Goal: Information Seeking & Learning: Learn about a topic

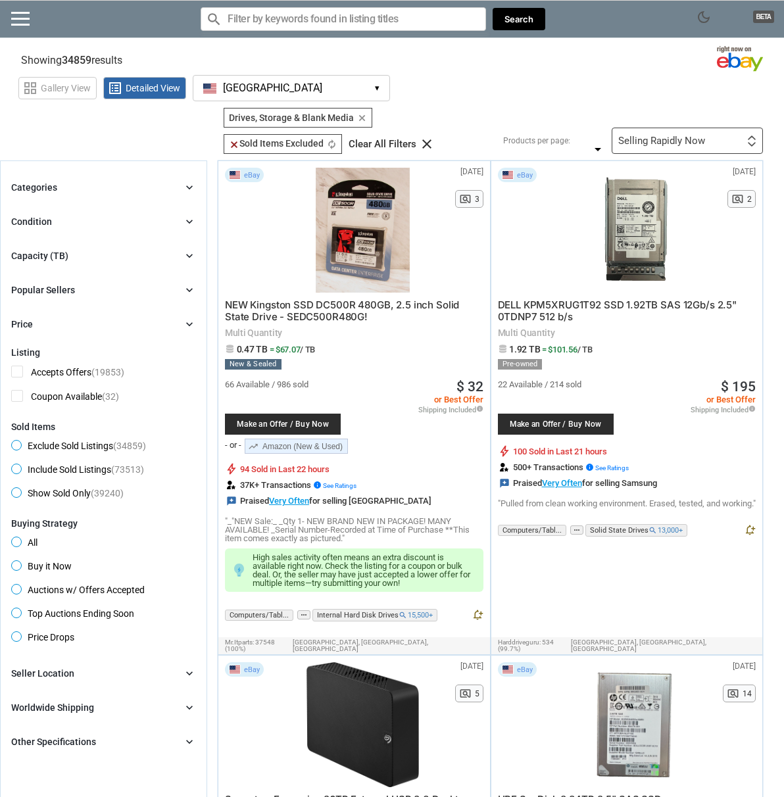
click at [116, 266] on div "Categories chevron_right search close Select All shown | Clear All shown Comput…" at bounding box center [103, 255] width 185 height 153
click at [120, 249] on div "Capacity (TB) chevron_right" at bounding box center [103, 256] width 185 height 16
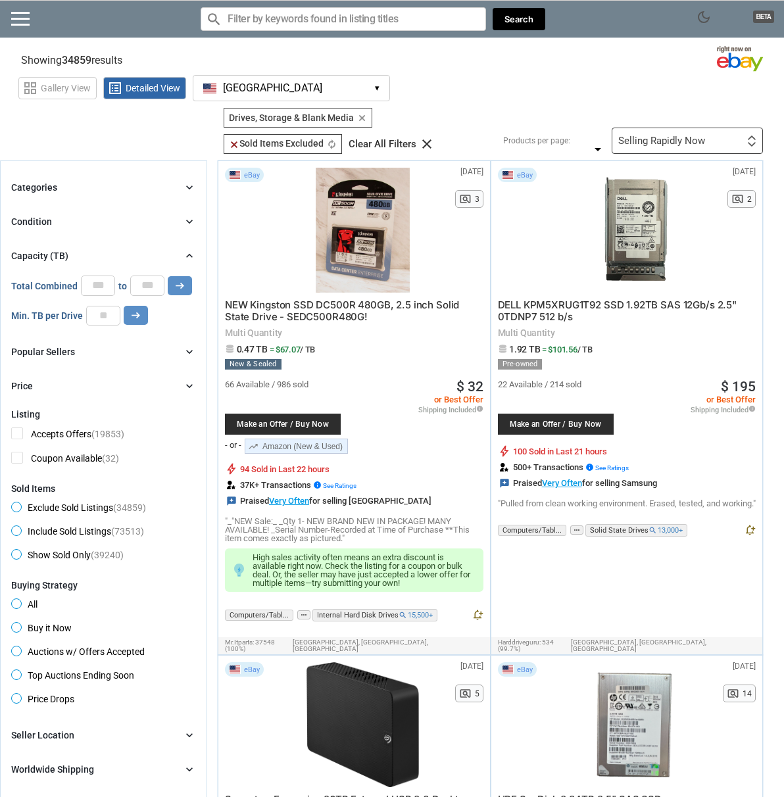
click at [126, 212] on div "Categories chevron_right search close Select All shown | Clear All shown Comput…" at bounding box center [103, 286] width 185 height 214
click at [120, 218] on div "Condition chevron_right" at bounding box center [103, 222] width 185 height 16
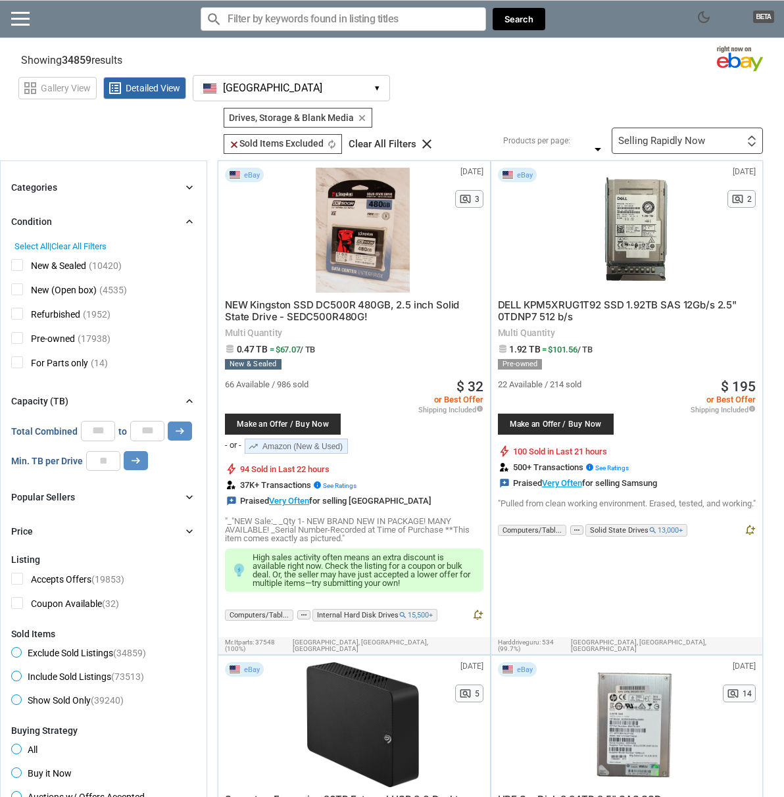
click at [116, 220] on div "Condition chevron_right" at bounding box center [103, 222] width 185 height 16
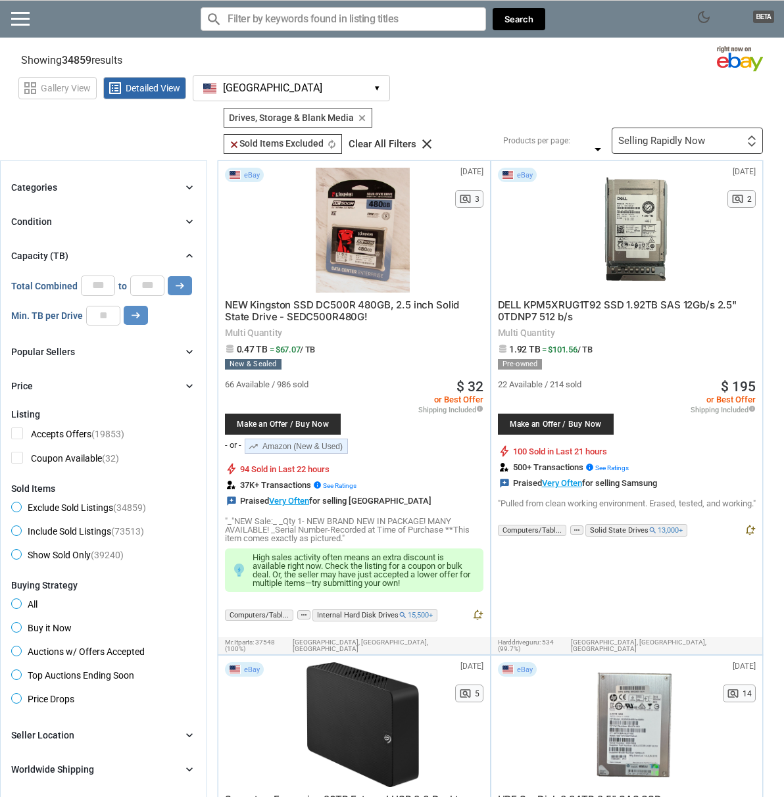
click at [124, 189] on div "Categories chevron_right" at bounding box center [103, 187] width 185 height 16
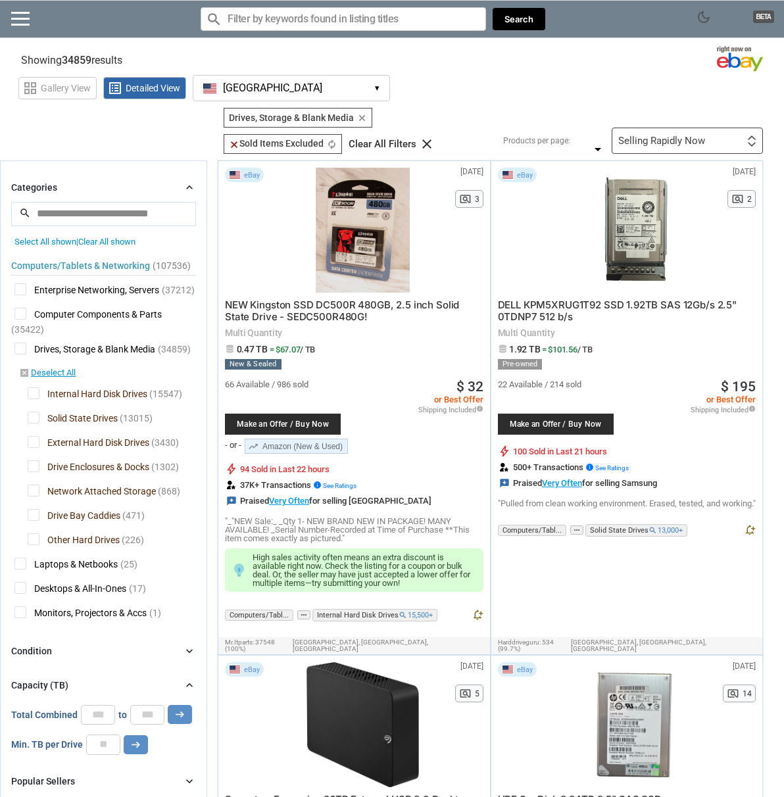
click at [57, 394] on span "Internal Hard Disk Drives" at bounding box center [88, 395] width 120 height 16
click at [54, 396] on span "Internal Hard Disk Drives" at bounding box center [88, 395] width 120 height 16
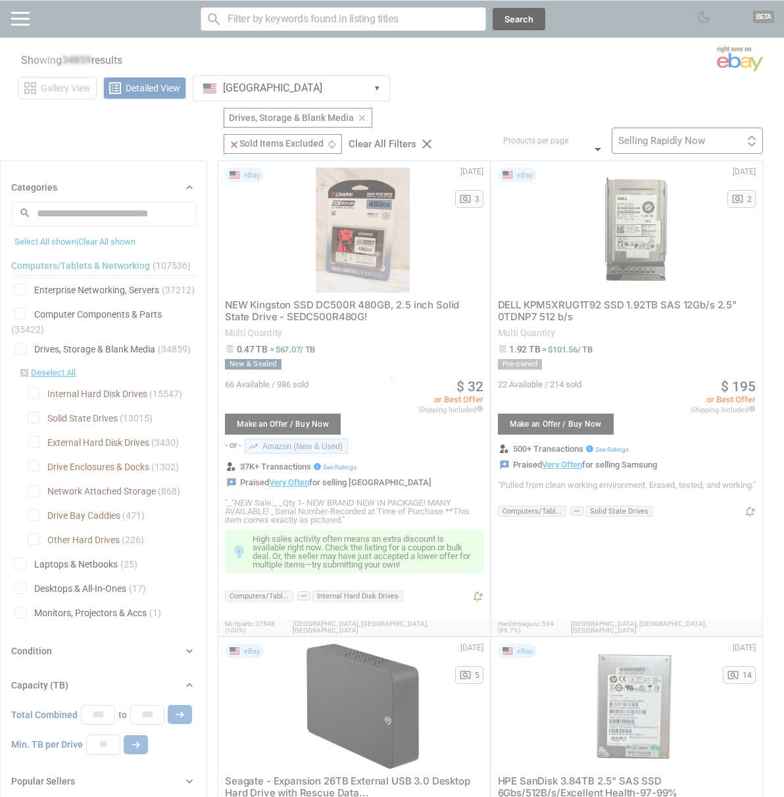
click at [35, 422] on div at bounding box center [392, 398] width 784 height 797
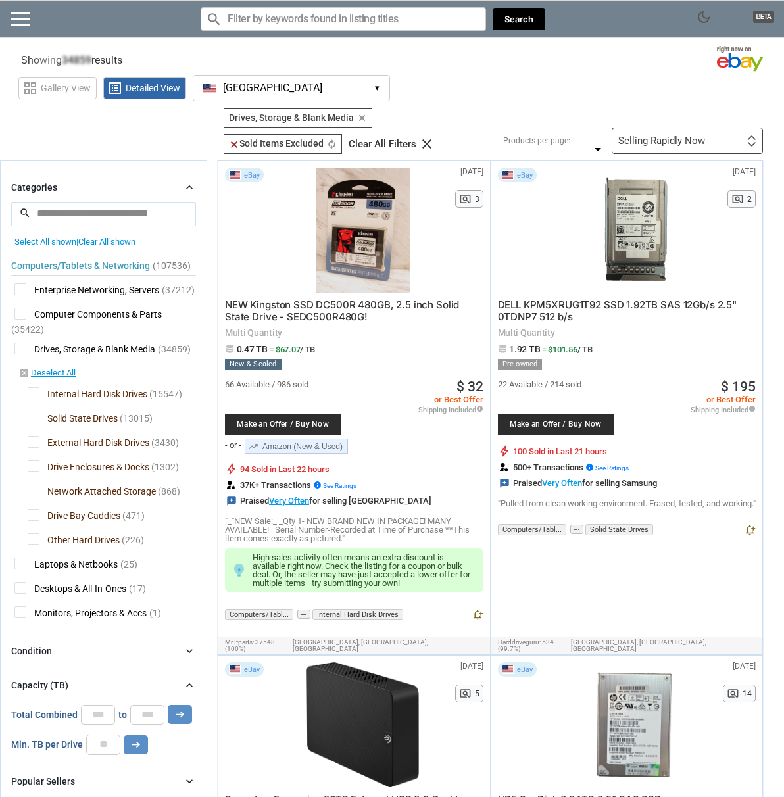
click at [38, 416] on span "Solid State Drives" at bounding box center [73, 420] width 90 height 16
click at [34, 445] on span "External Hard Disk Drives" at bounding box center [89, 444] width 122 height 16
click at [31, 471] on span "Drive Enclosures & Docks" at bounding box center [89, 468] width 122 height 16
drag, startPoint x: 37, startPoint y: 494, endPoint x: 44, endPoint y: 522, distance: 28.4
click at [37, 494] on span "Network Attached Storage" at bounding box center [92, 493] width 128 height 16
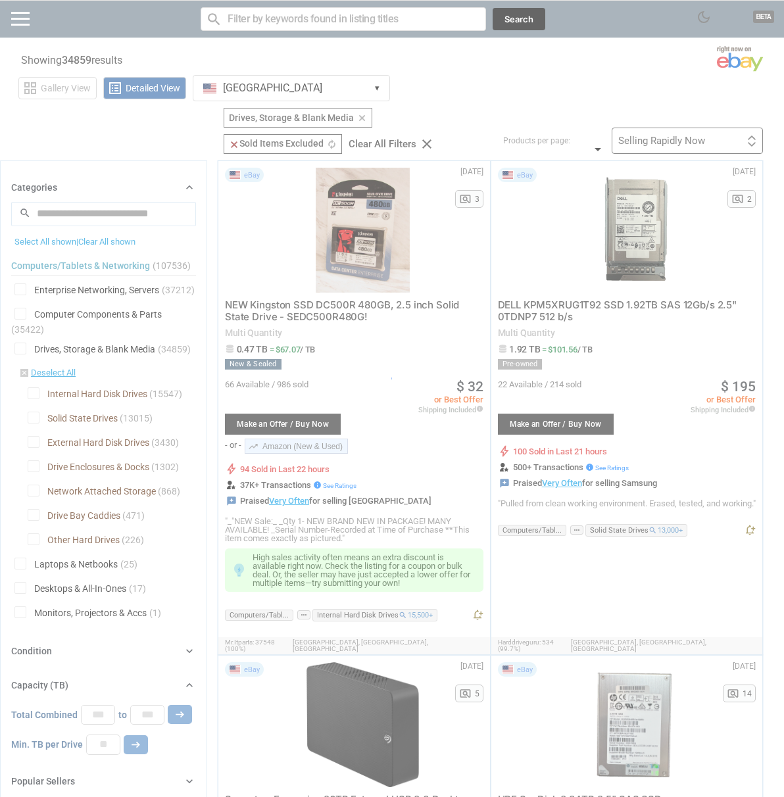
click at [34, 520] on div at bounding box center [392, 398] width 784 height 797
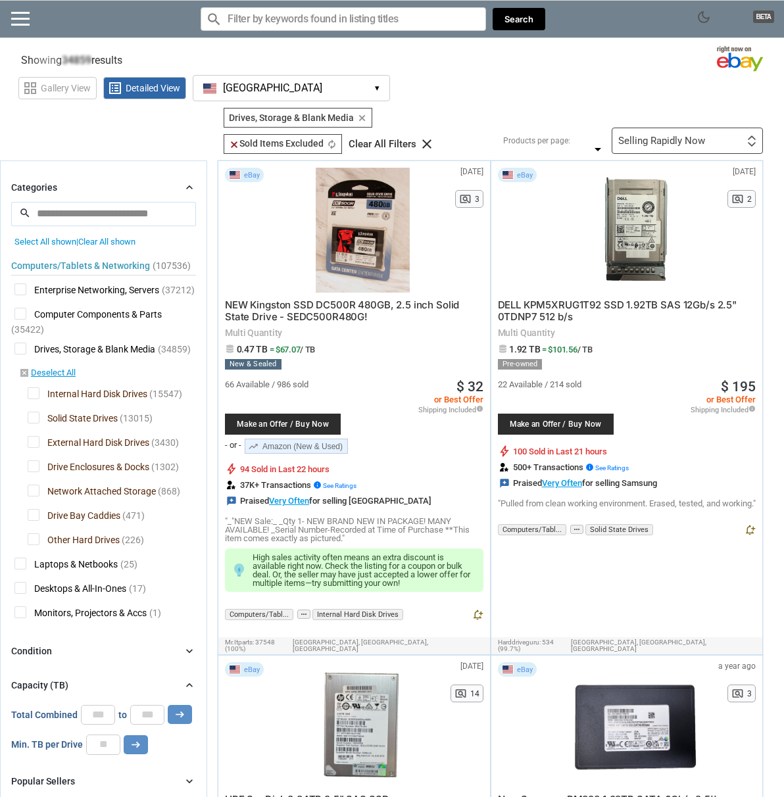
click at [32, 546] on span "Other Hard Drives" at bounding box center [74, 541] width 92 height 16
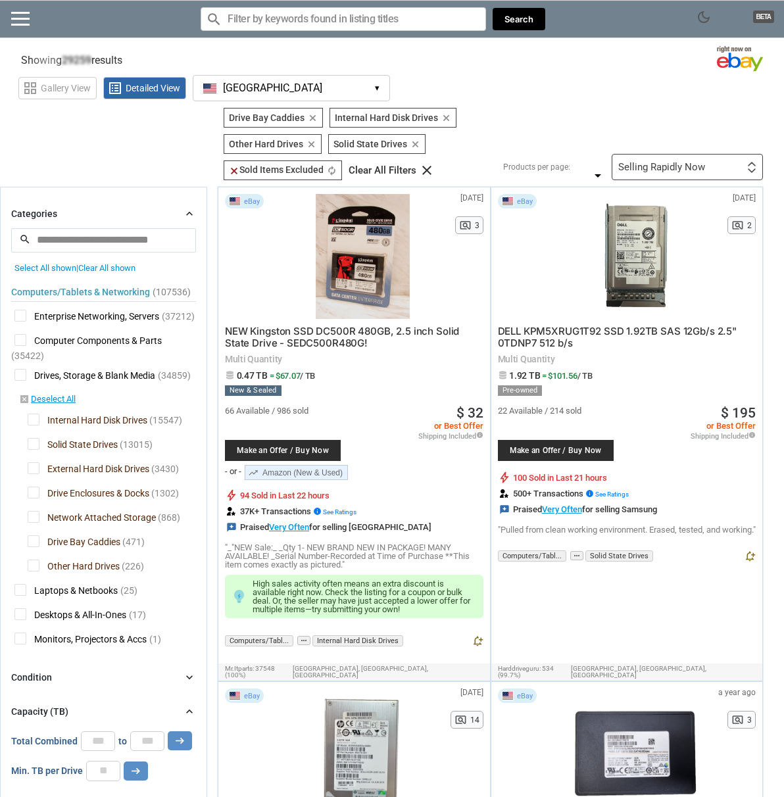
click at [36, 546] on span "Drive Bay Caddies" at bounding box center [74, 543] width 93 height 16
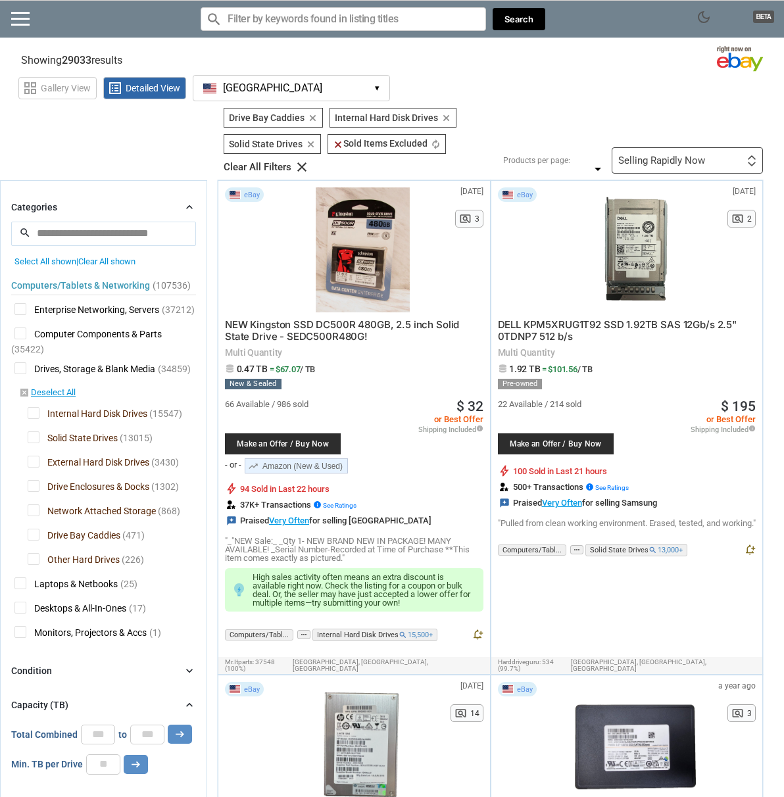
click at [34, 569] on span "Other Hard Drives" at bounding box center [74, 561] width 92 height 16
click at [32, 533] on div at bounding box center [392, 398] width 784 height 797
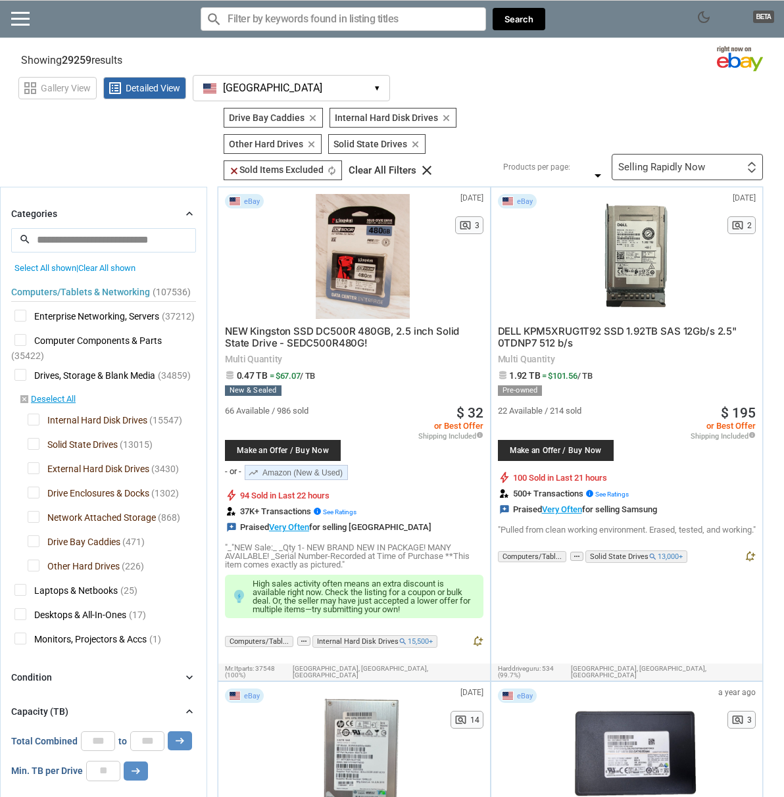
click at [37, 542] on span "Drive Bay Caddies" at bounding box center [74, 543] width 93 height 16
click at [37, 568] on span "Other Hard Drives" at bounding box center [74, 567] width 92 height 16
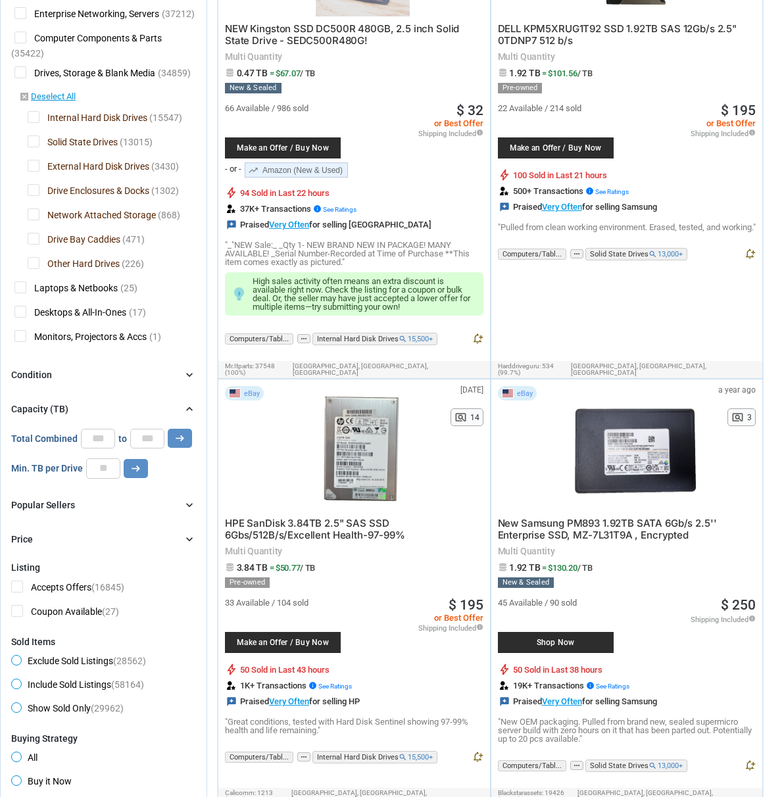
scroll to position [263, 0]
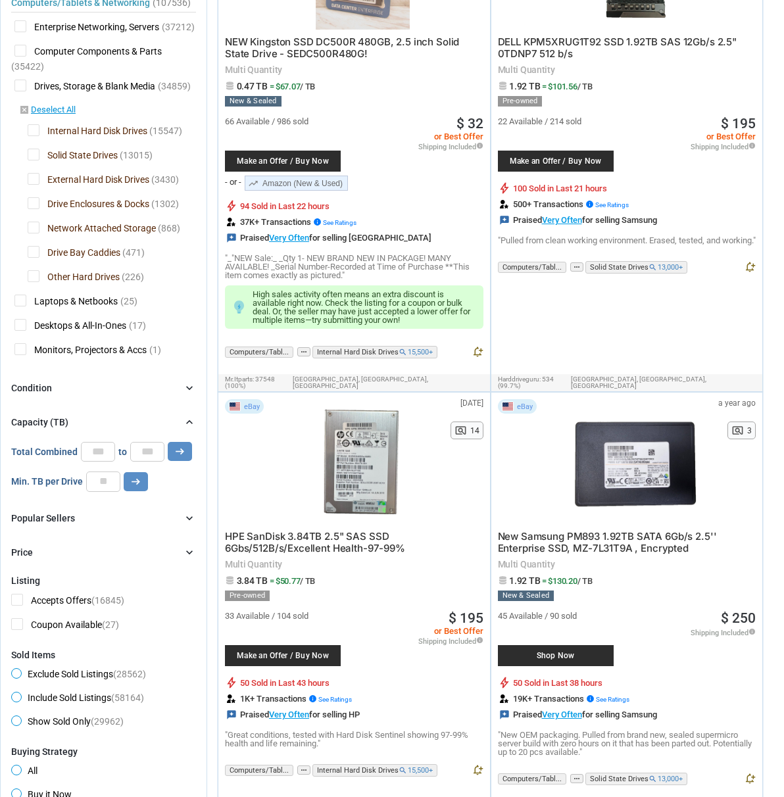
click at [32, 155] on span "Solid State Drives" at bounding box center [73, 157] width 90 height 16
